Goal: Navigation & Orientation: Find specific page/section

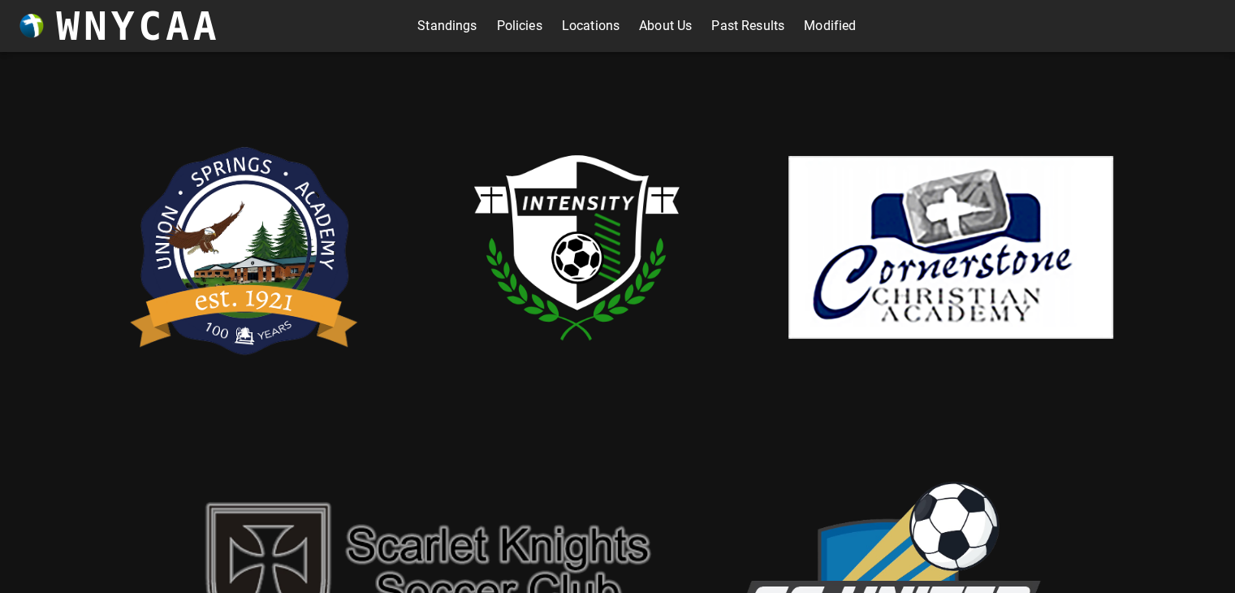
click at [822, 25] on link "Modified" at bounding box center [830, 26] width 52 height 26
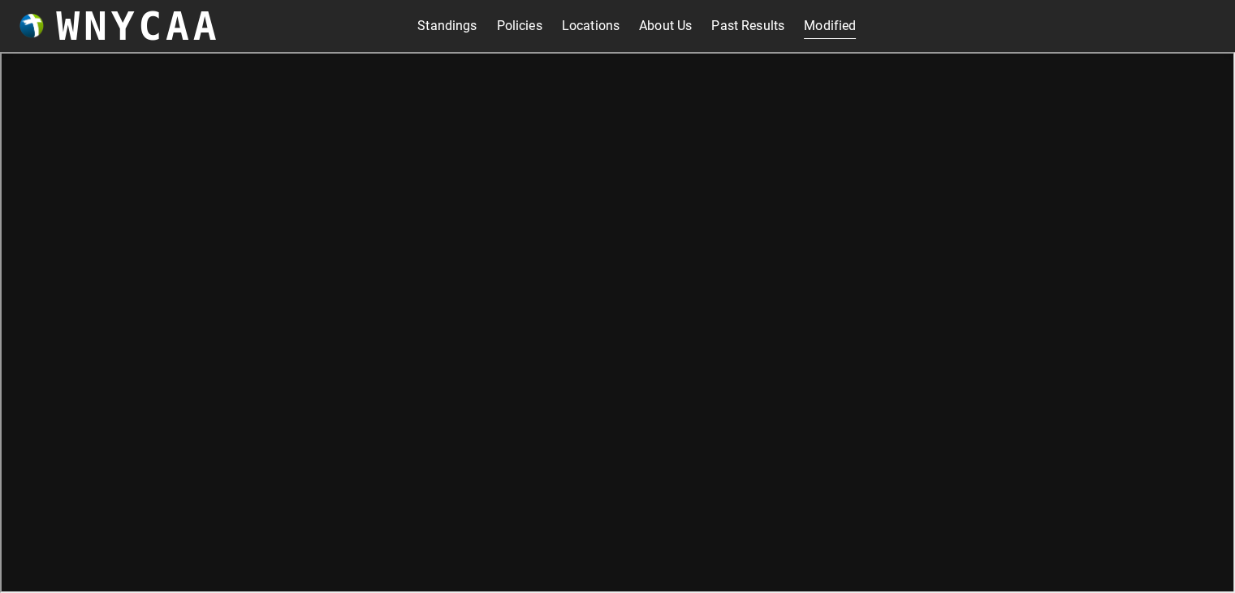
scroll to position [5, 0]
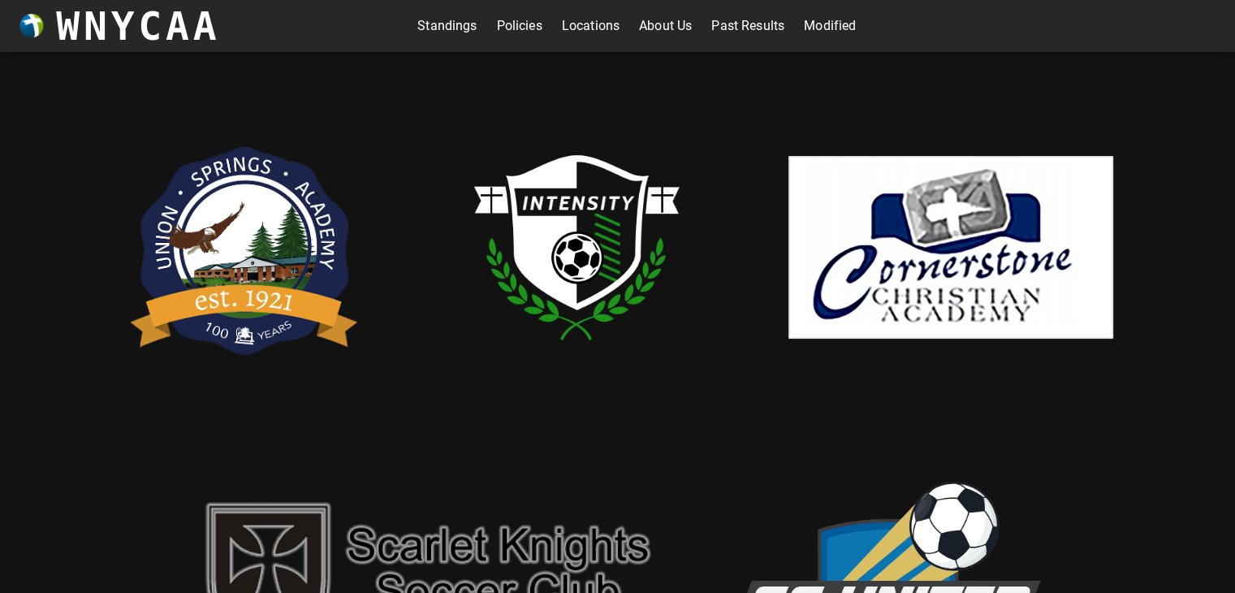
click at [437, 24] on link "Standings" at bounding box center [446, 26] width 59 height 26
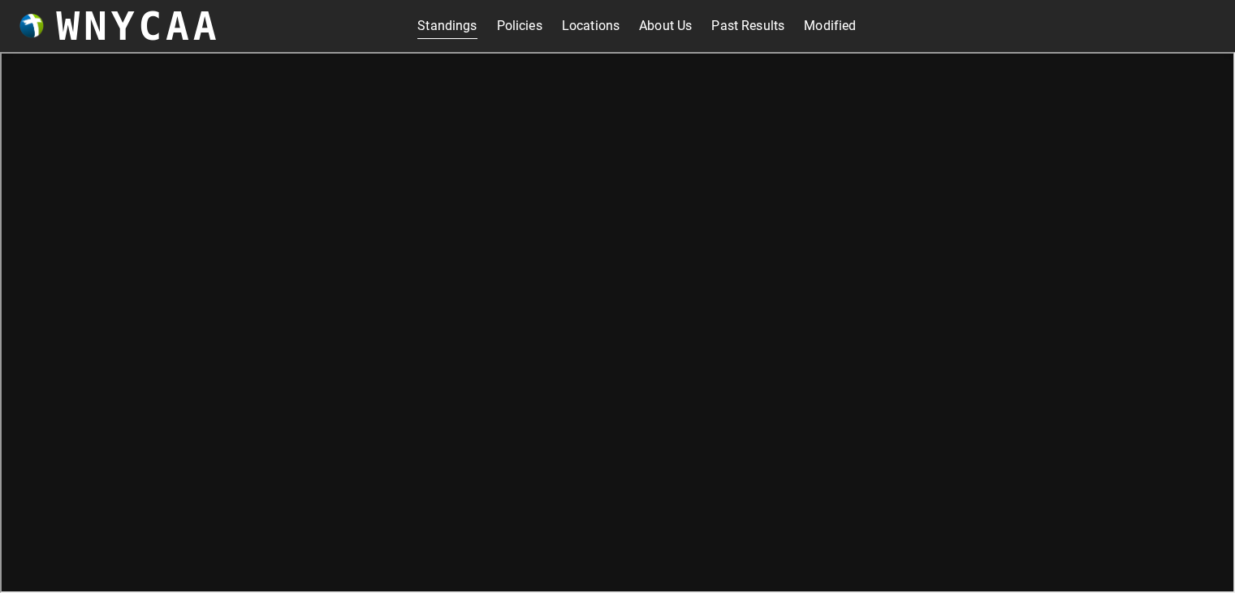
click at [656, 24] on link "About Us" at bounding box center [665, 26] width 53 height 26
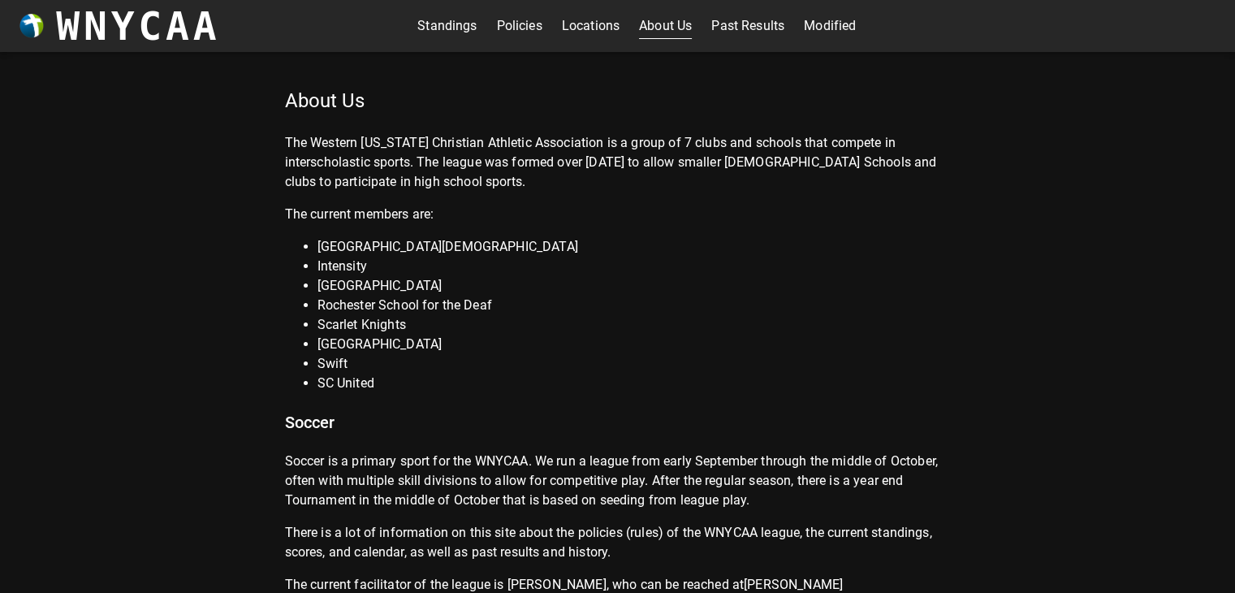
click at [500, 24] on link "Policies" at bounding box center [519, 26] width 45 height 26
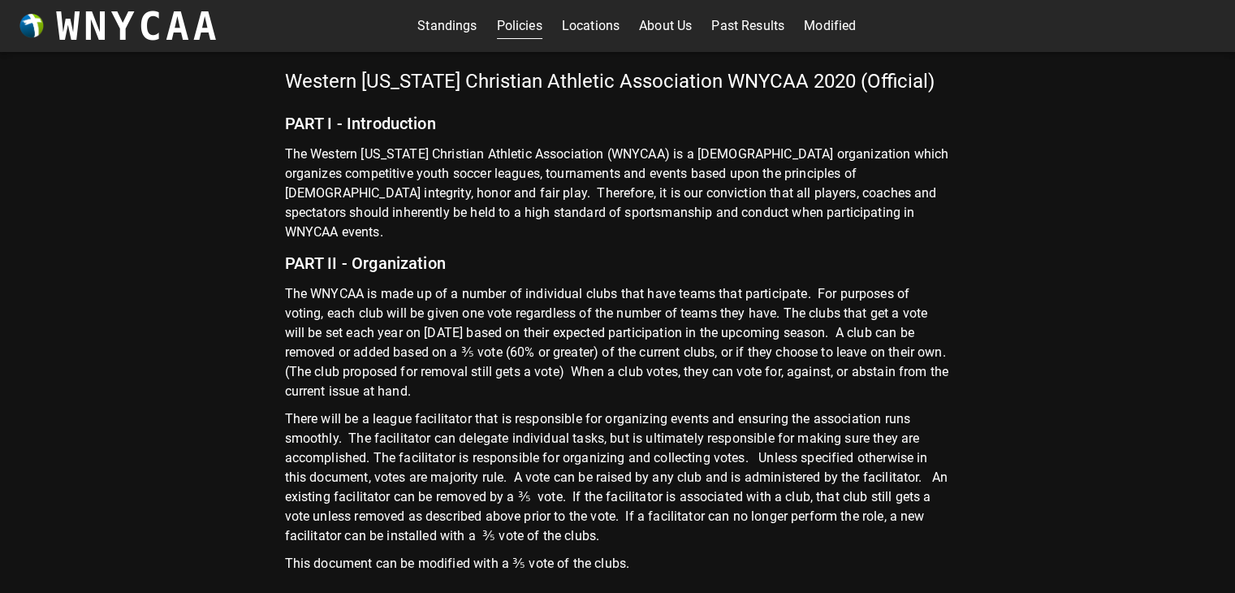
click at [750, 24] on link "Past Results" at bounding box center [747, 26] width 73 height 26
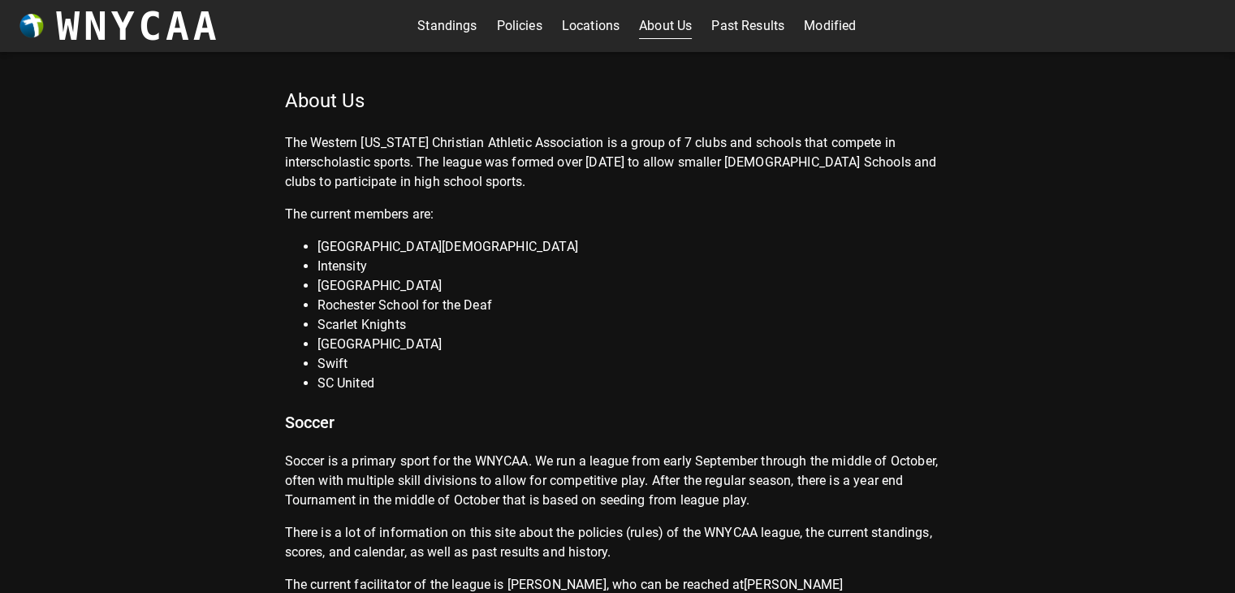
click at [438, 27] on link "Standings" at bounding box center [446, 26] width 59 height 26
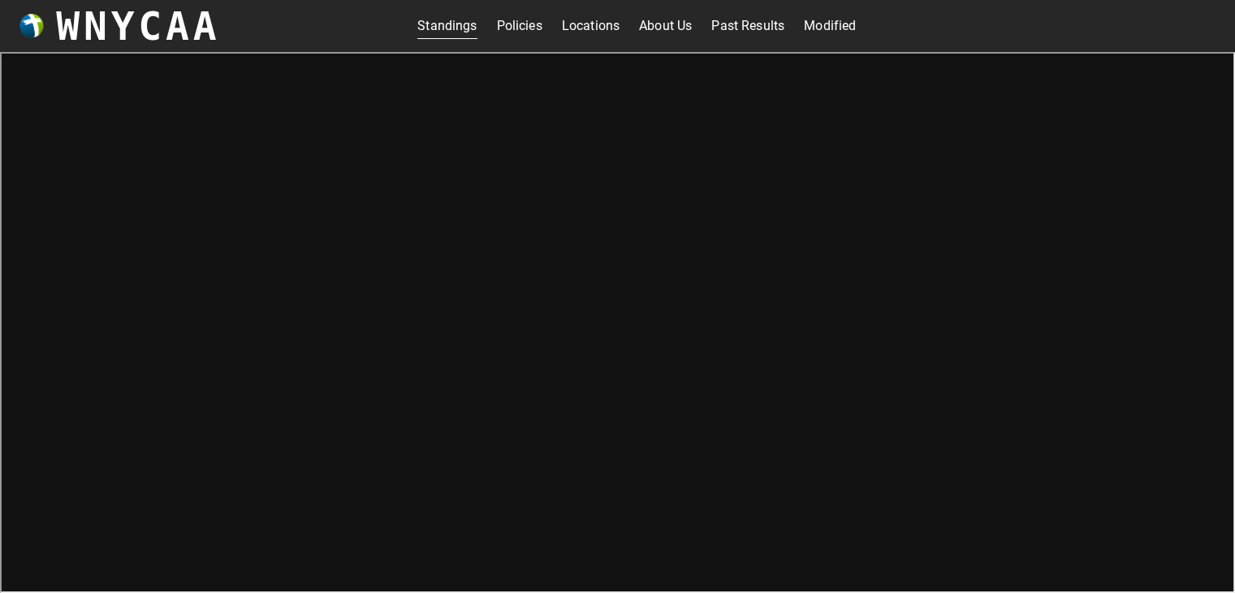
scroll to position [5, 0]
